Goal: Information Seeking & Learning: Learn about a topic

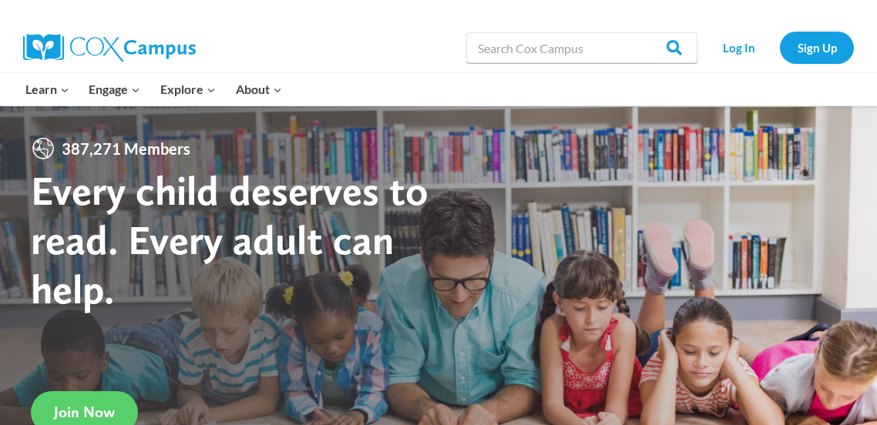
click at [749, 54] on link "Log In" at bounding box center [738, 48] width 67 height 32
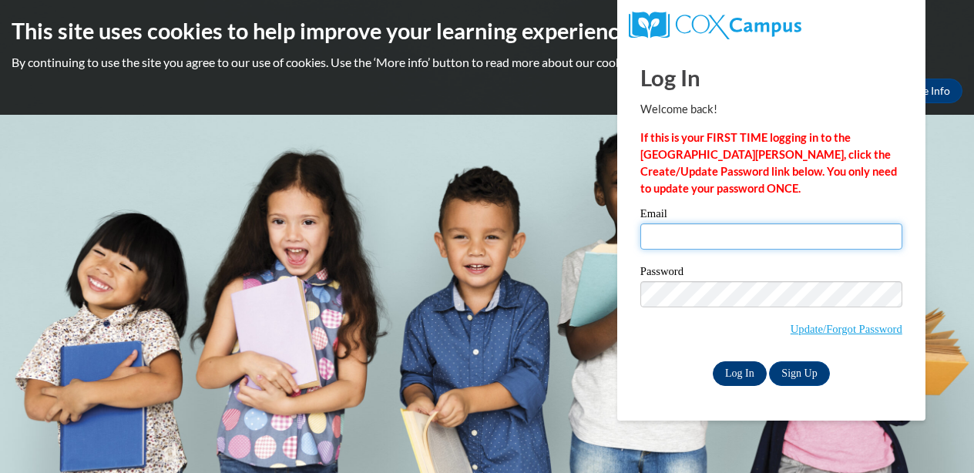
type input "[PERSON_NAME][EMAIL_ADDRESS][DOMAIN_NAME]"
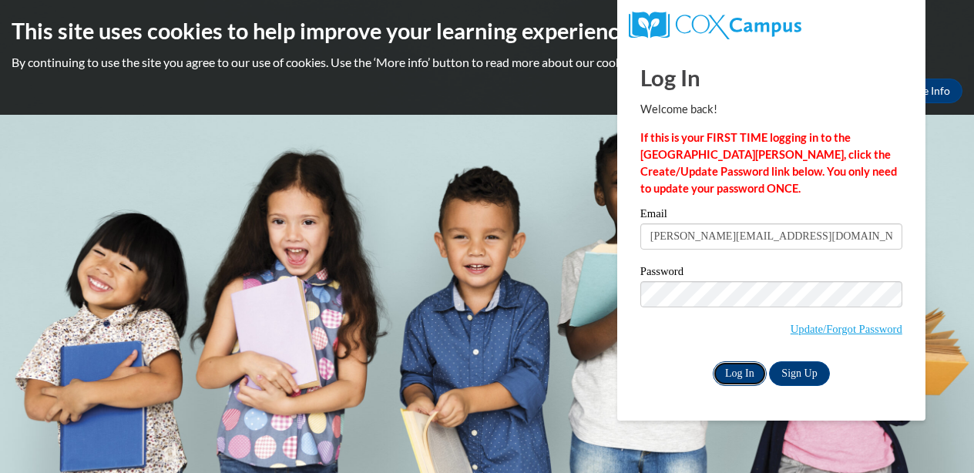
click at [751, 369] on input "Log In" at bounding box center [740, 373] width 54 height 25
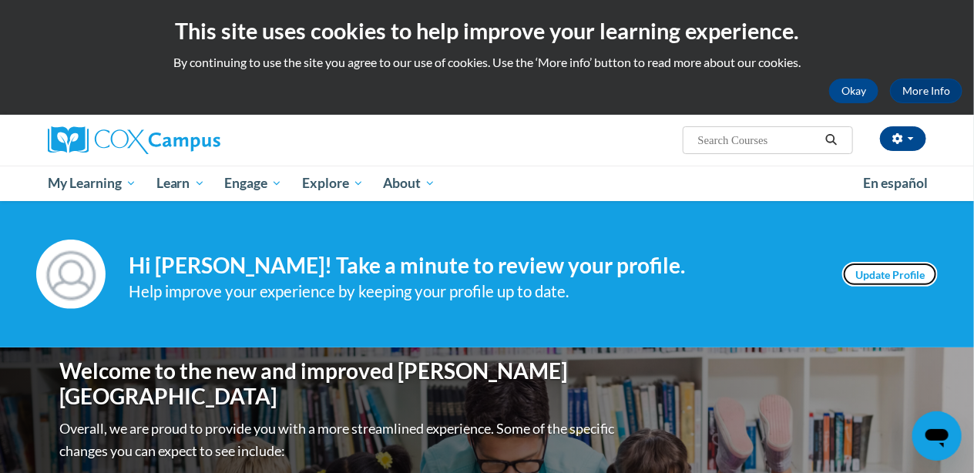
click at [909, 276] on link "Update Profile" at bounding box center [890, 274] width 96 height 25
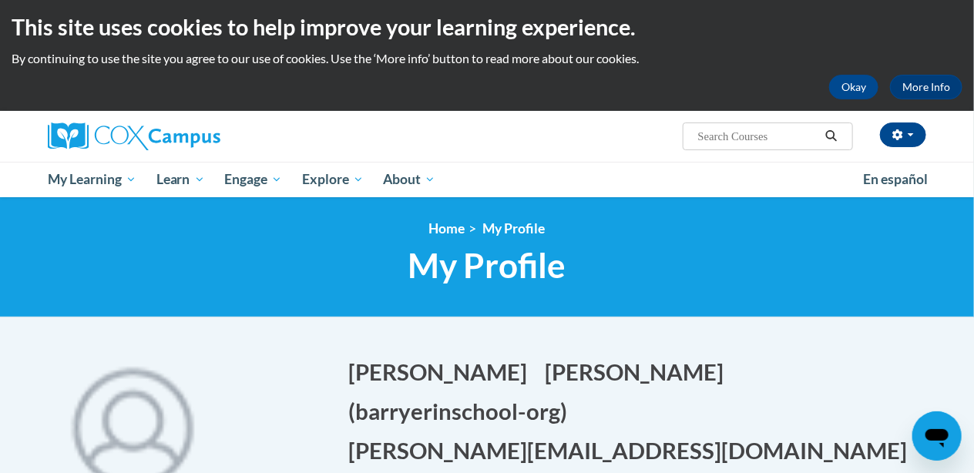
scroll to position [5, 0]
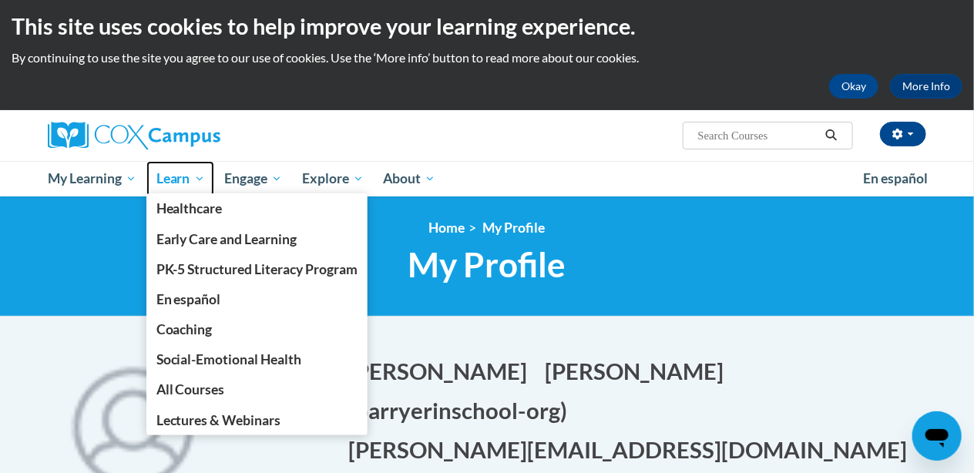
click at [170, 186] on span "Learn" at bounding box center [180, 179] width 49 height 18
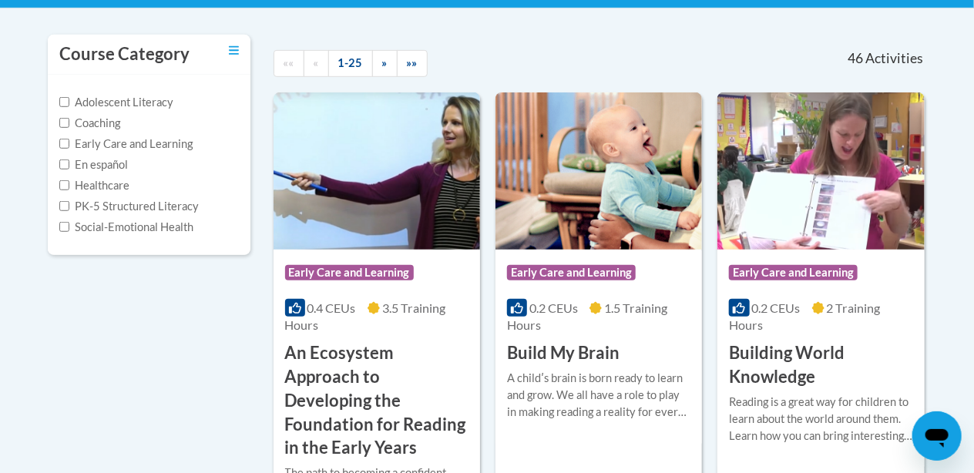
scroll to position [314, 0]
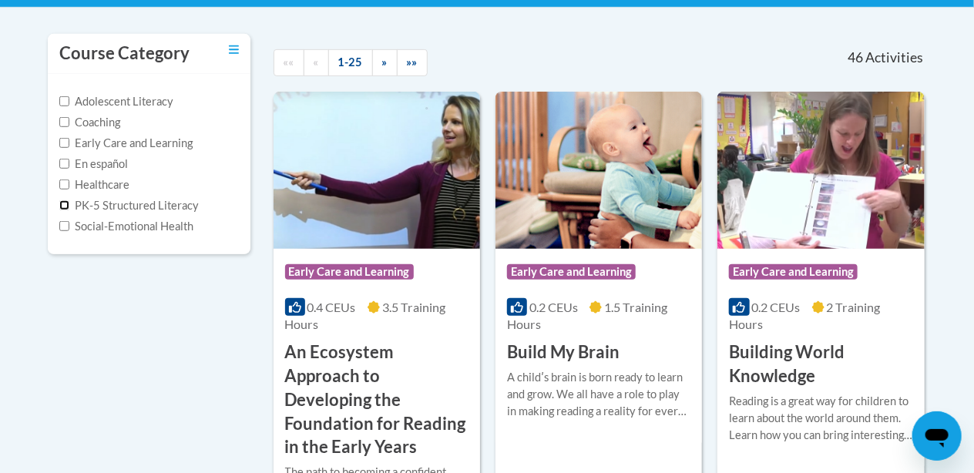
click at [62, 203] on input "PK-5 Structured Literacy" at bounding box center [64, 205] width 10 height 10
checkbox input "true"
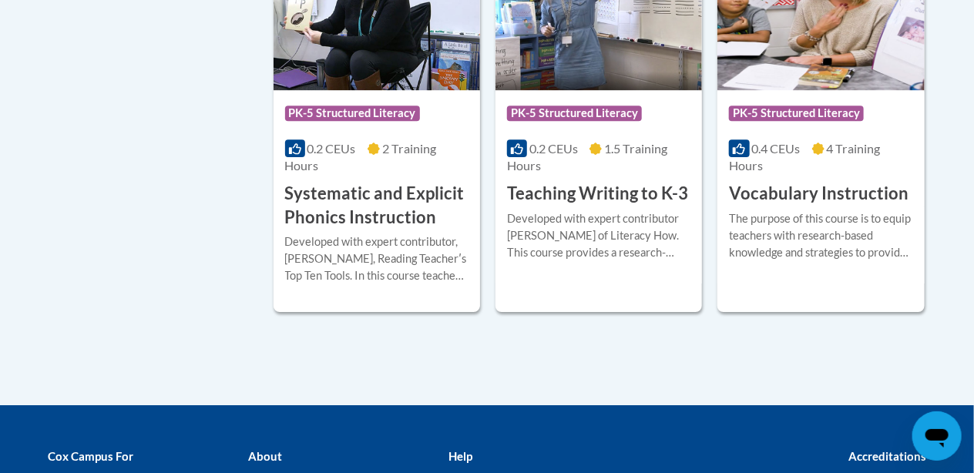
scroll to position [1762, 0]
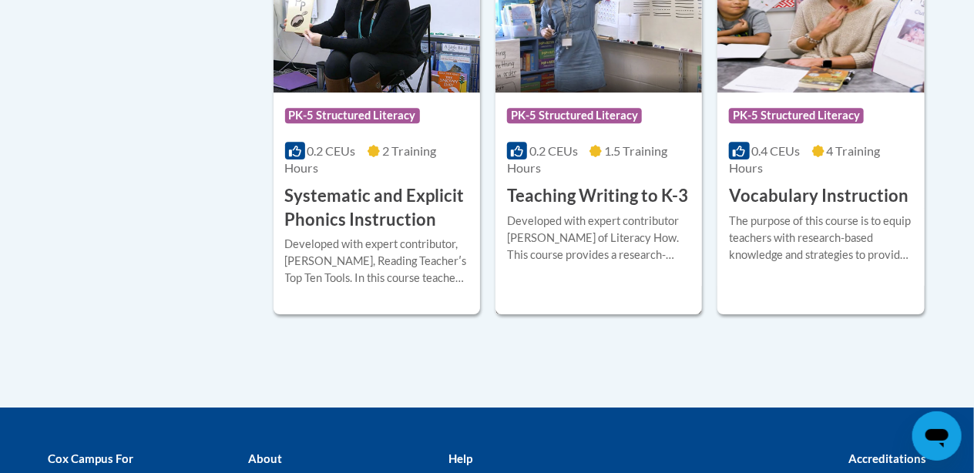
click at [555, 197] on h3 "Teaching Writing to K-3" at bounding box center [597, 196] width 181 height 24
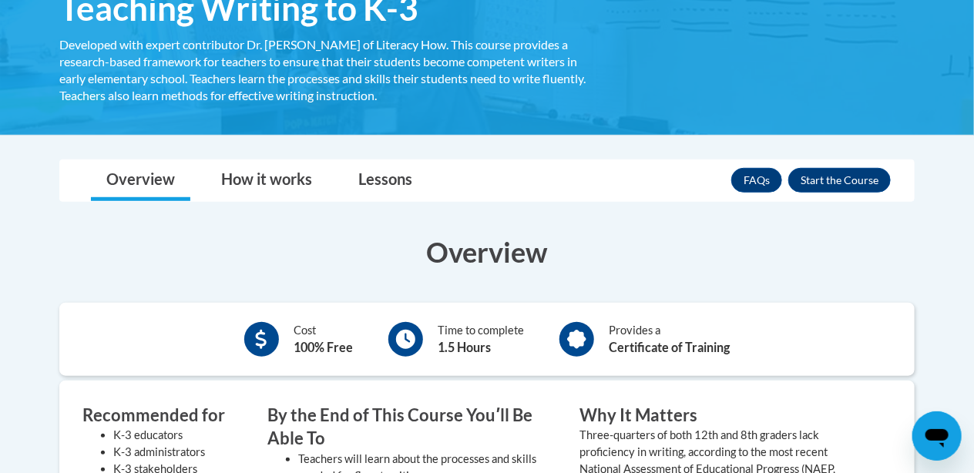
scroll to position [282, 0]
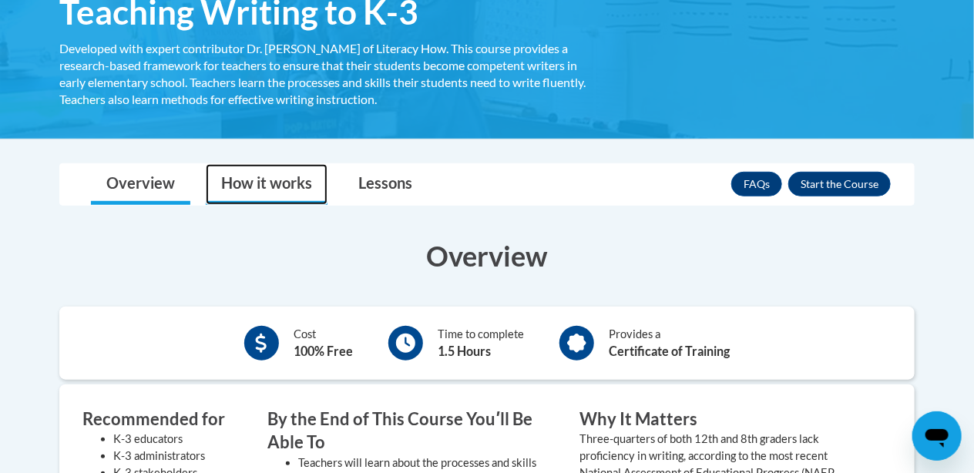
click at [276, 183] on link "How it works" at bounding box center [267, 184] width 122 height 41
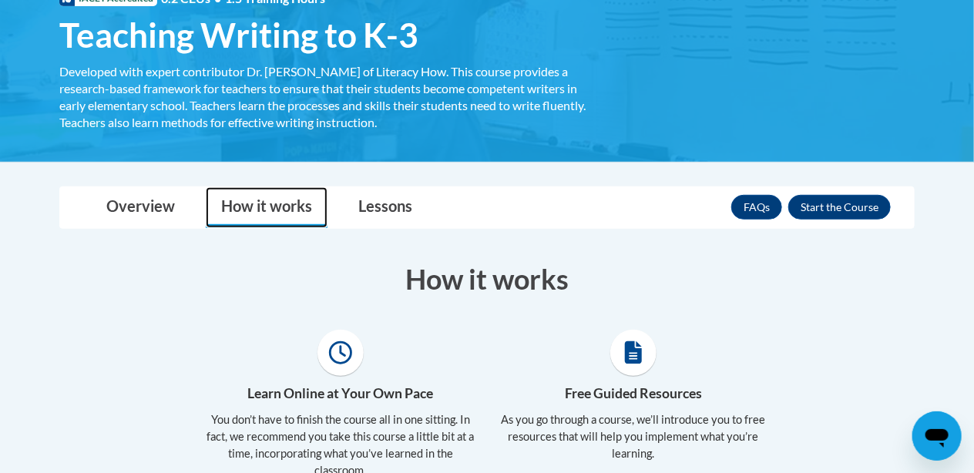
scroll to position [250, 0]
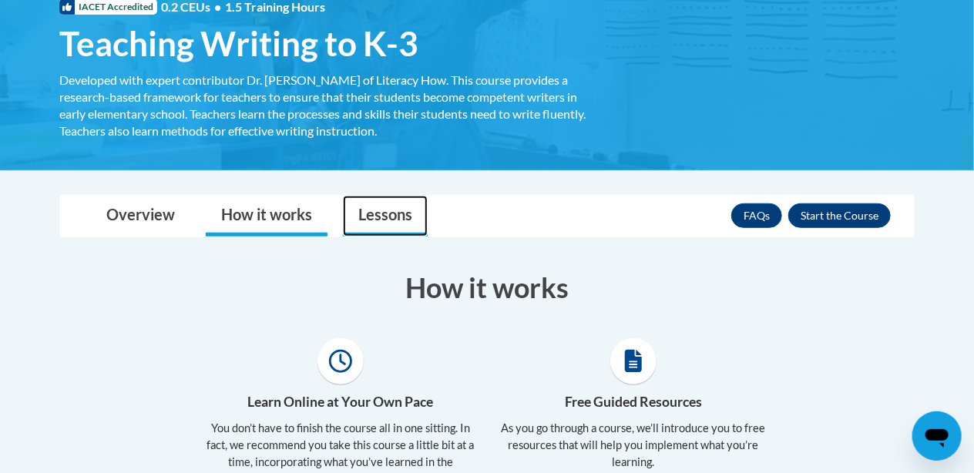
click at [387, 219] on link "Lessons" at bounding box center [385, 216] width 85 height 41
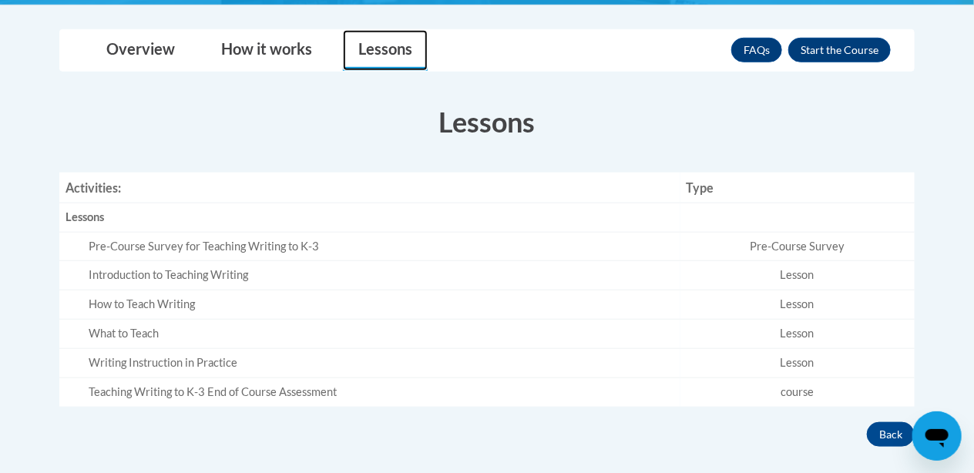
scroll to position [421, 0]
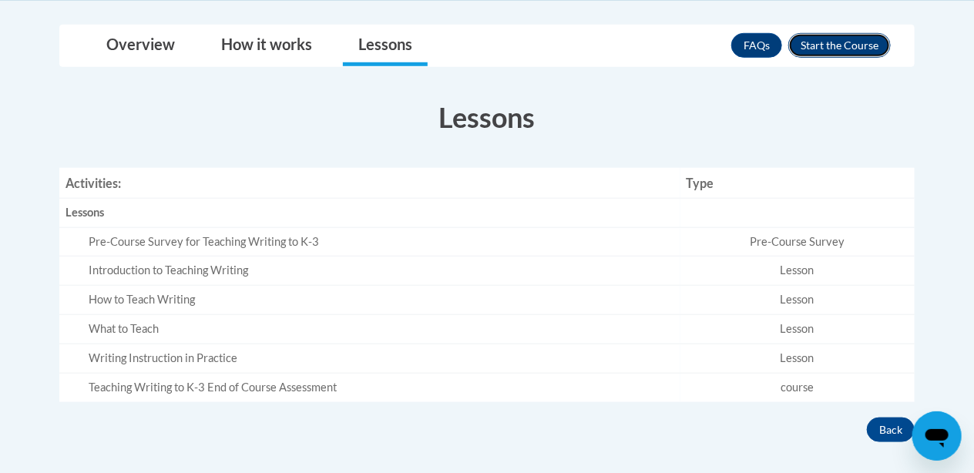
click at [815, 52] on button "Enroll" at bounding box center [839, 45] width 102 height 25
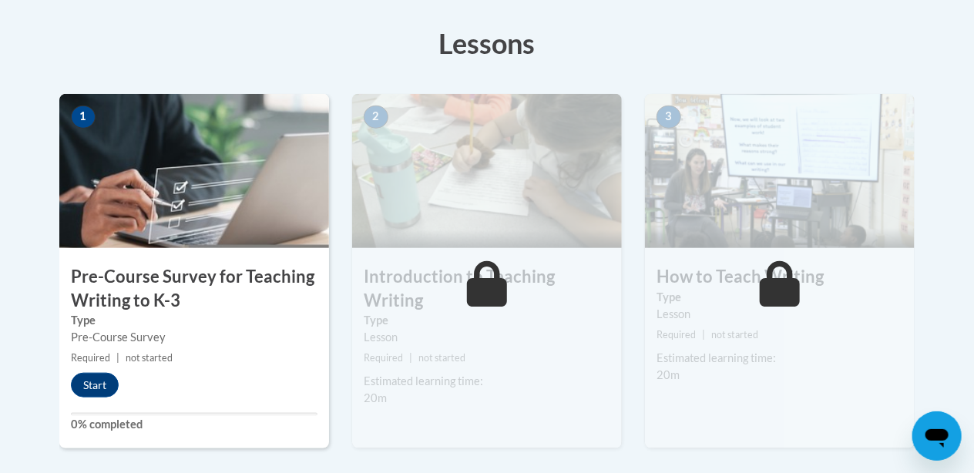
scroll to position [428, 0]
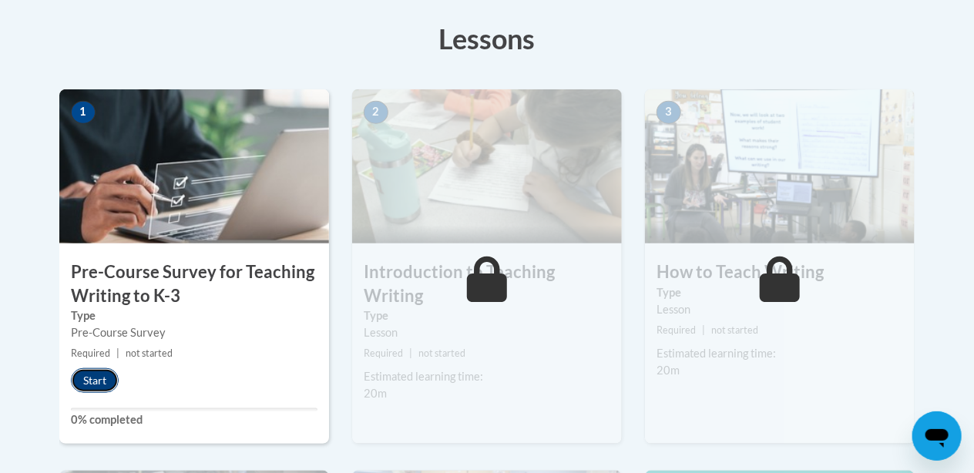
click at [100, 377] on button "Start" at bounding box center [95, 380] width 48 height 25
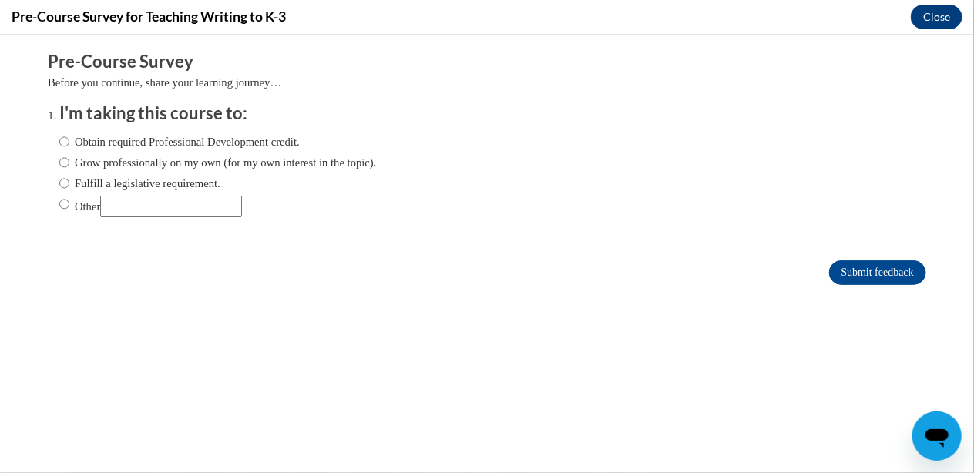
scroll to position [0, 0]
click at [64, 138] on input "Obtain required Professional Development credit." at bounding box center [64, 141] width 10 height 17
radio input "true"
click at [64, 182] on input "Fulfill a legislative requirement." at bounding box center [64, 182] width 10 height 17
radio input "true"
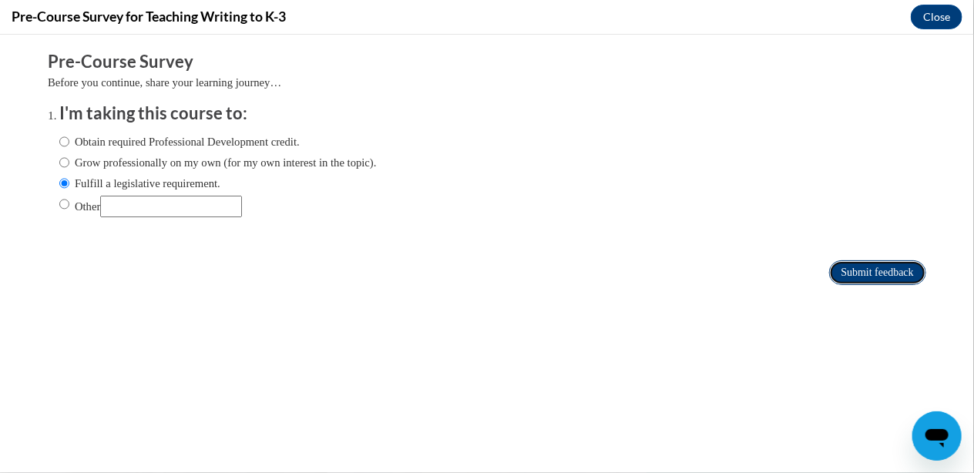
click at [855, 281] on input "Submit feedback" at bounding box center [877, 272] width 97 height 25
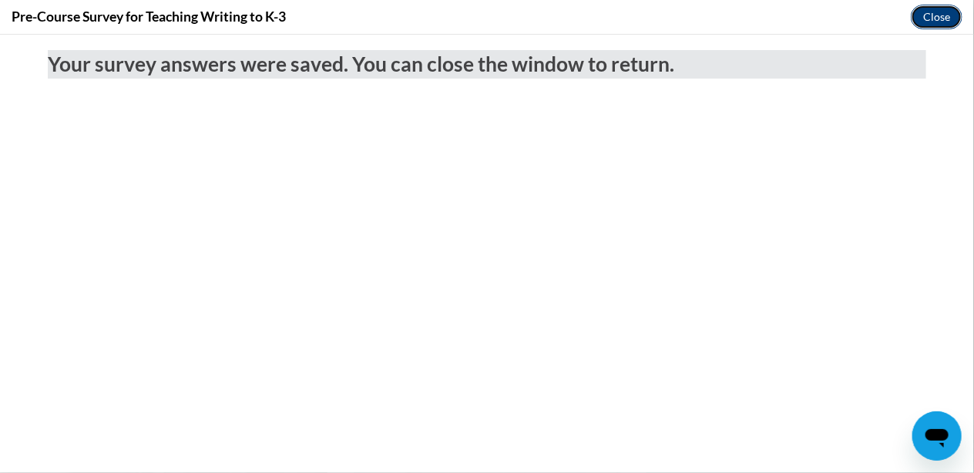
click at [941, 22] on button "Close" at bounding box center [937, 17] width 52 height 25
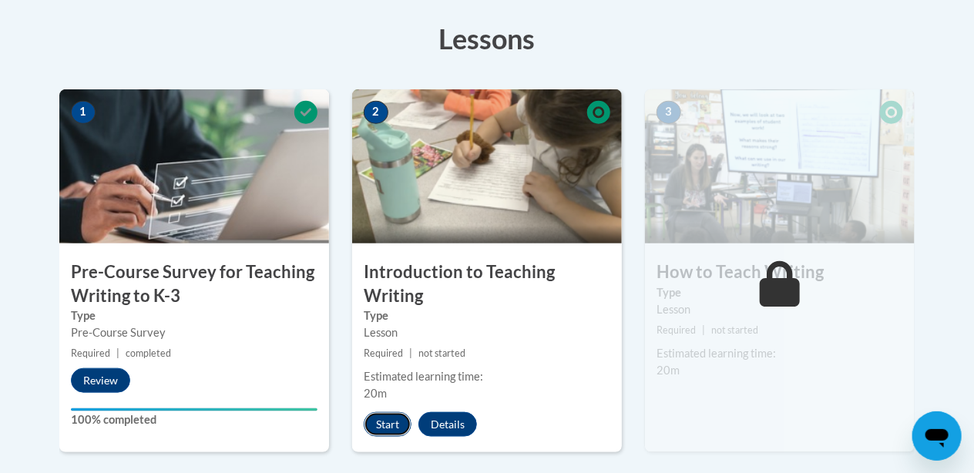
click at [385, 423] on button "Start" at bounding box center [388, 424] width 48 height 25
